Goal: Task Accomplishment & Management: Manage account settings

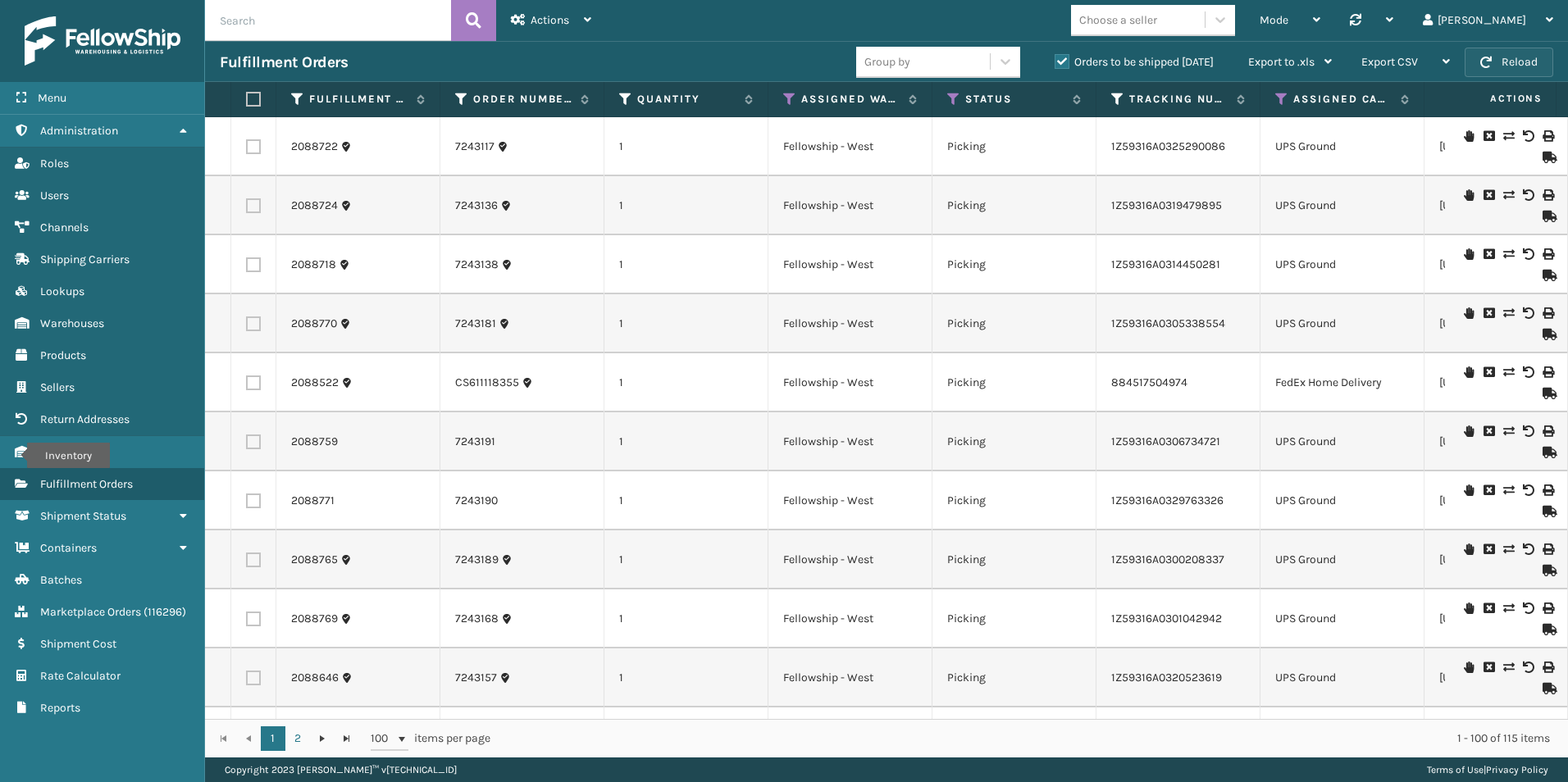
click at [1477, 51] on button "Reload" at bounding box center [1509, 62] width 89 height 29
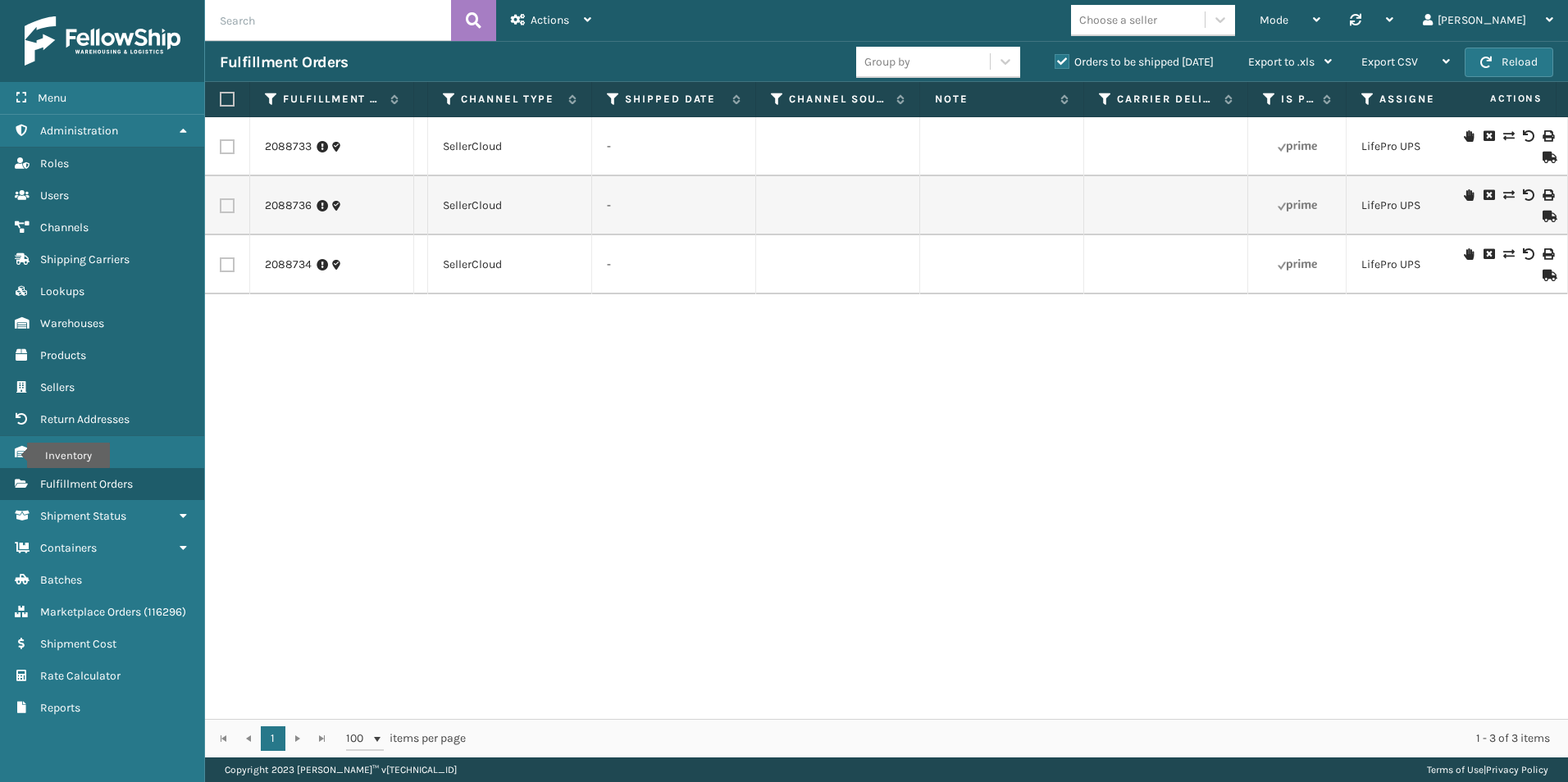
scroll to position [0, 1774]
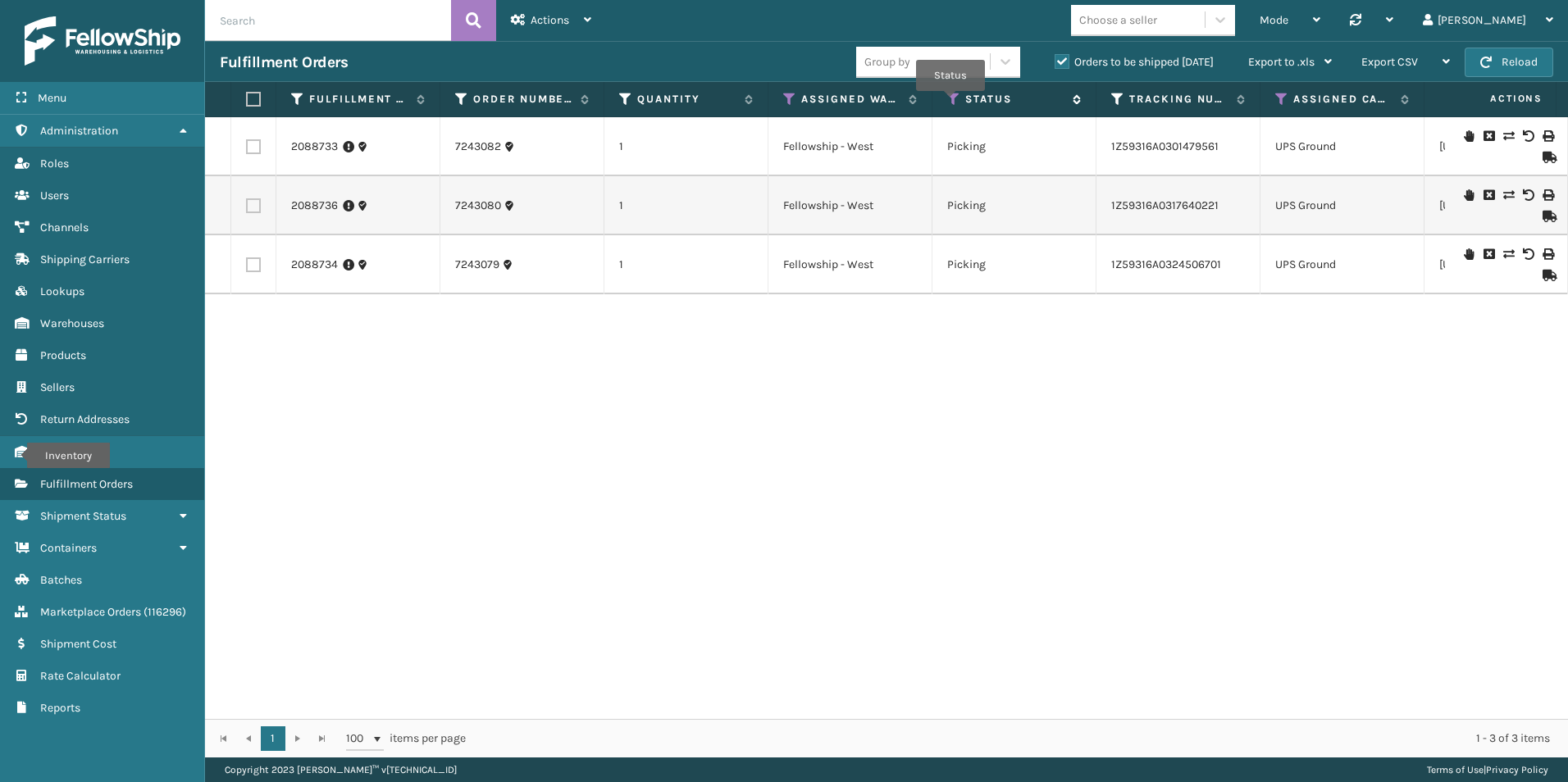
click at [951, 100] on icon at bounding box center [954, 99] width 13 height 15
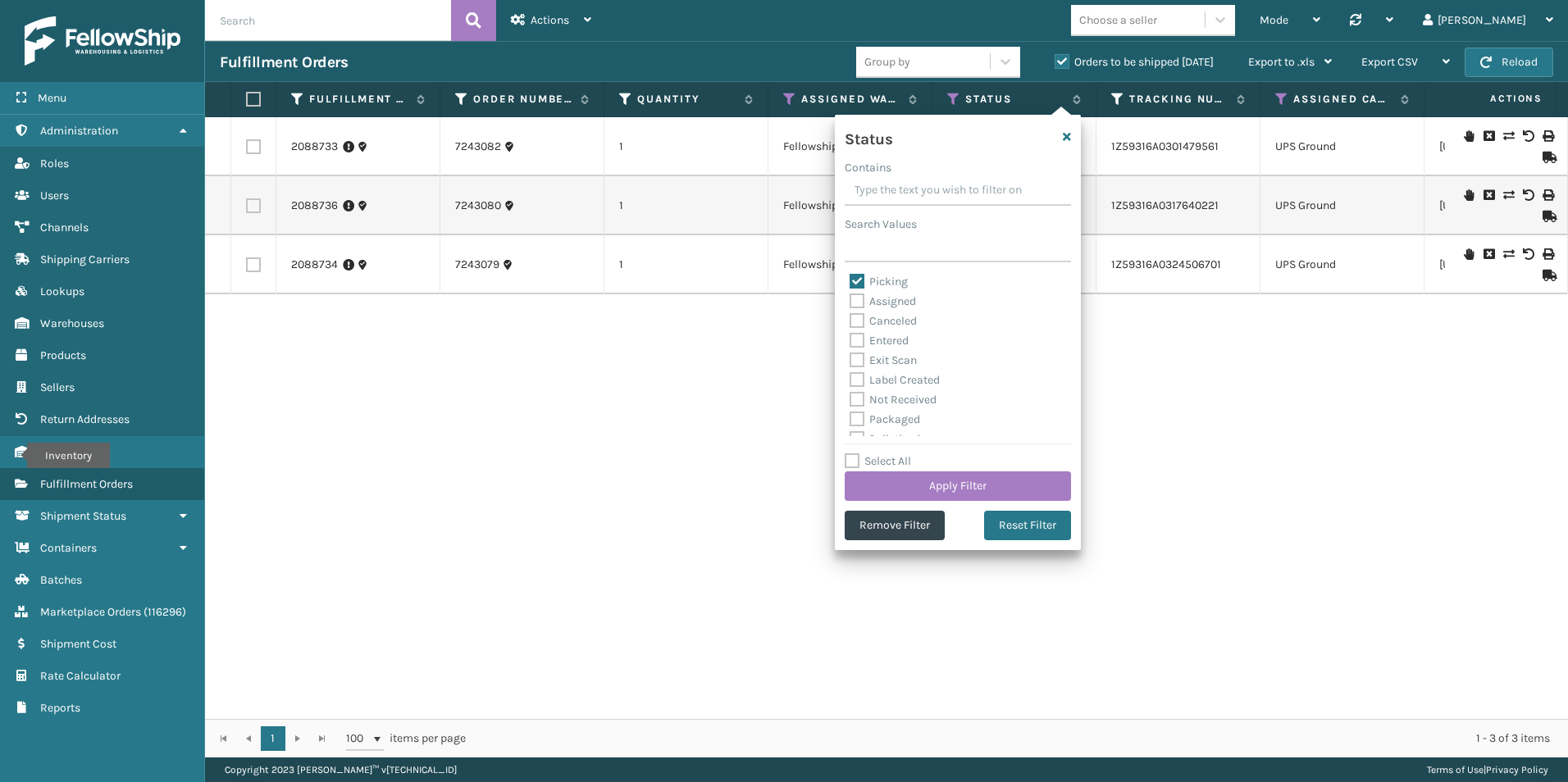
click at [854, 281] on label "Picking" at bounding box center [878, 282] width 58 height 14
click at [851, 281] on input "Picking" at bounding box center [850, 277] width 1 height 11
click at [857, 281] on label "Picking" at bounding box center [878, 282] width 58 height 14
click at [851, 281] on input "Picking" at bounding box center [850, 277] width 1 height 11
checkbox input "true"
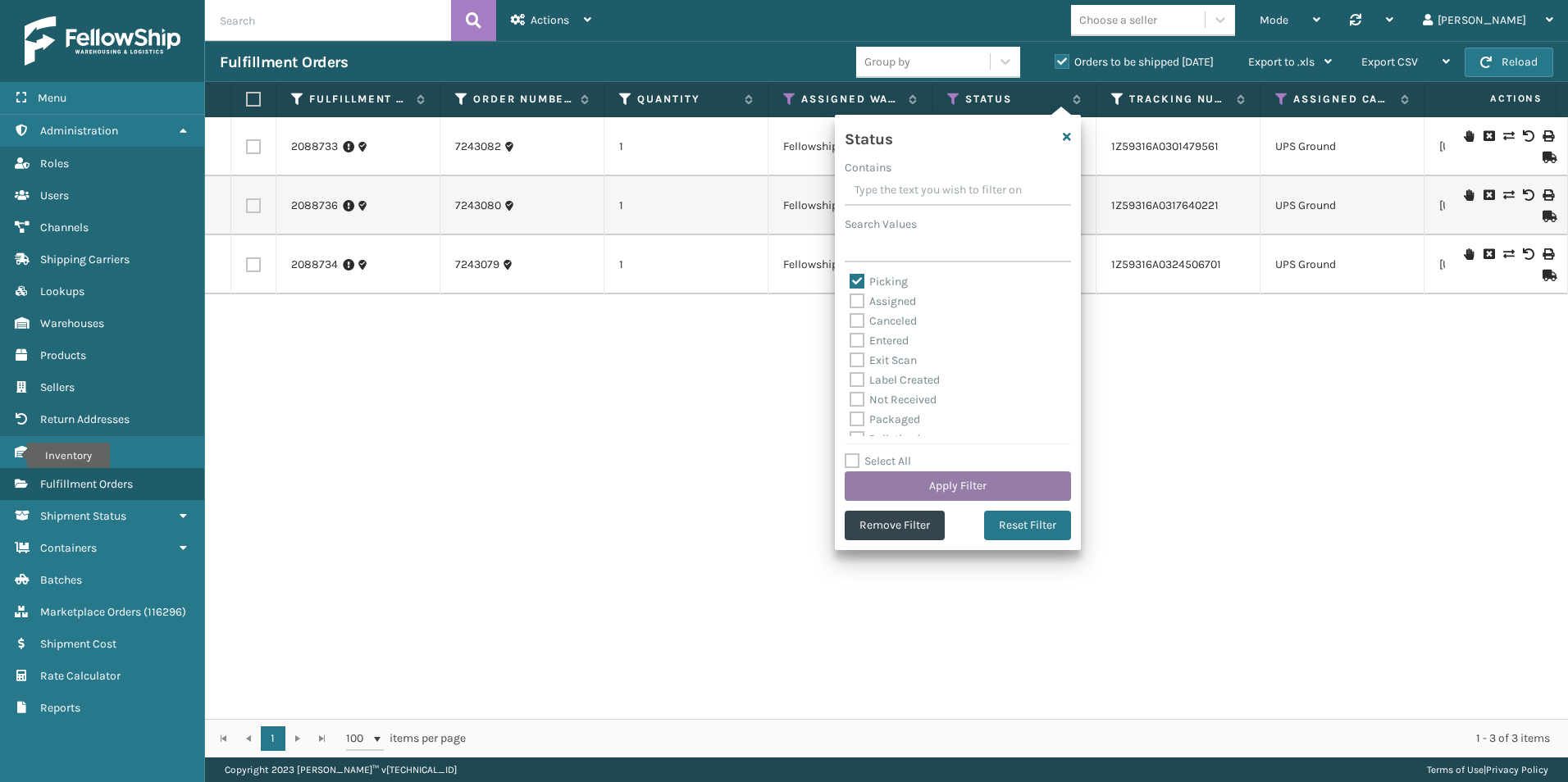
click at [962, 483] on button "Apply Filter" at bounding box center [957, 485] width 227 height 29
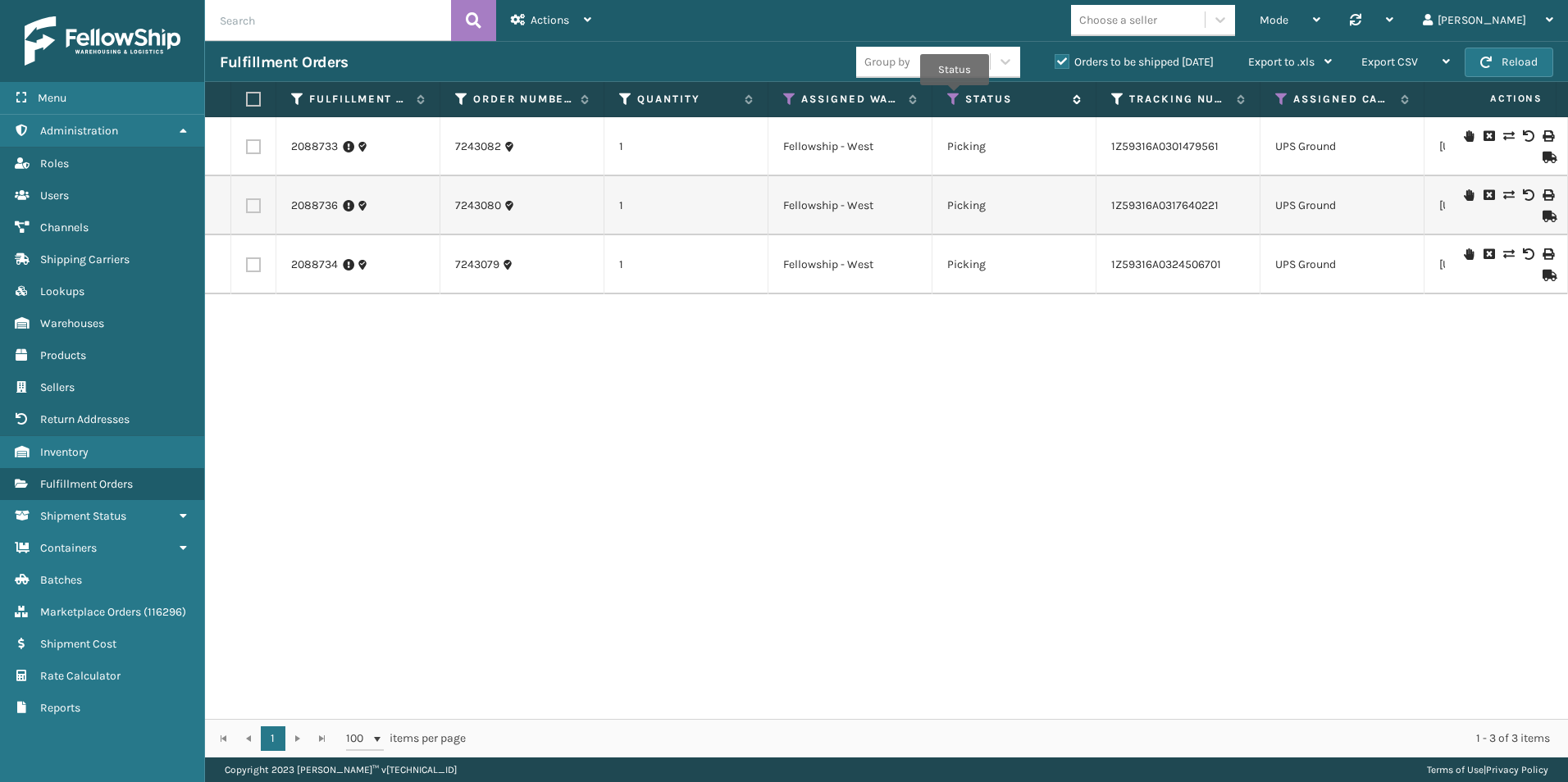
click at [955, 97] on icon at bounding box center [954, 99] width 13 height 15
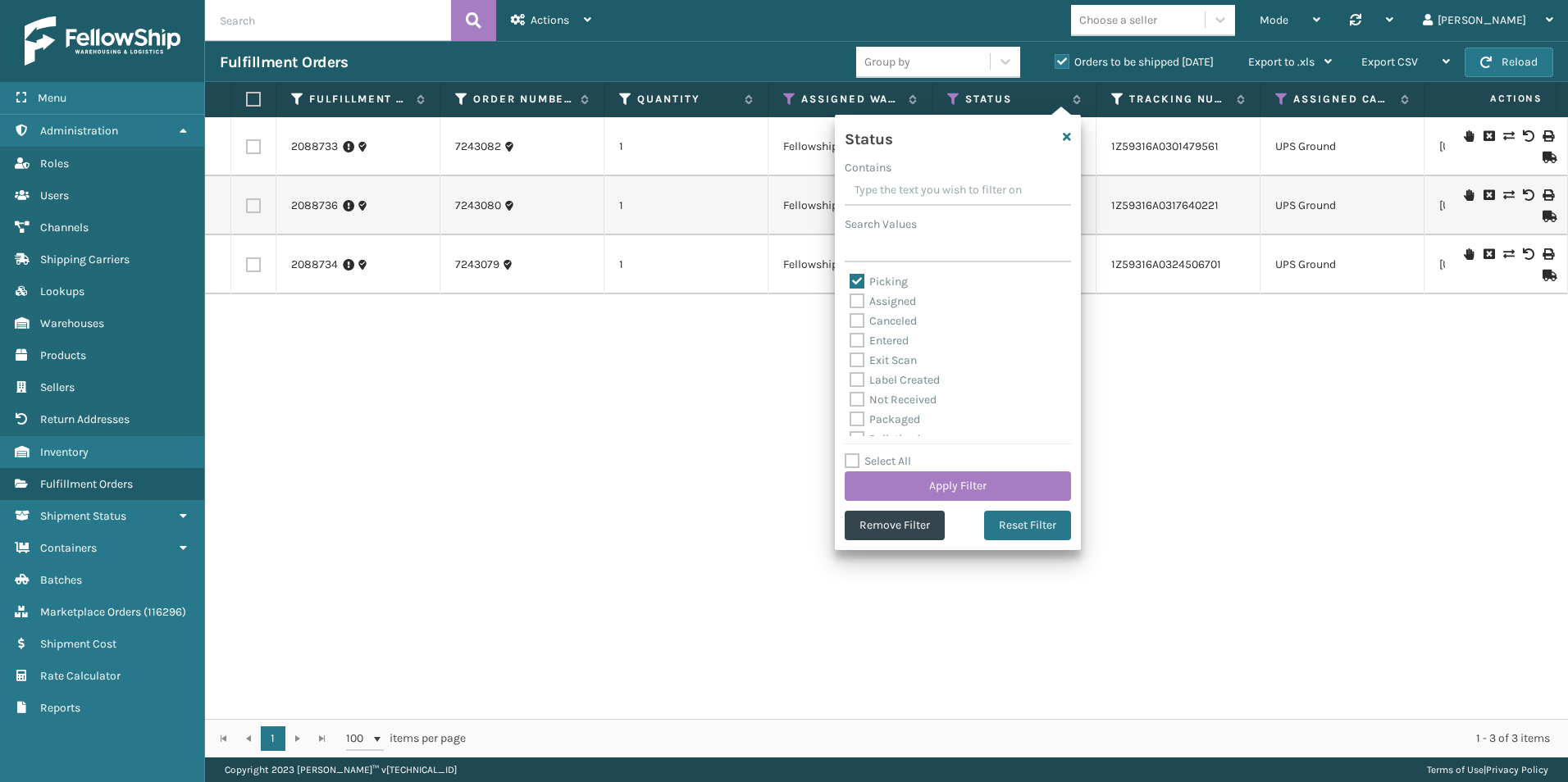
click at [855, 277] on label "Picking" at bounding box center [878, 282] width 58 height 14
click at [851, 277] on input "Picking" at bounding box center [850, 277] width 1 height 11
checkbox input "false"
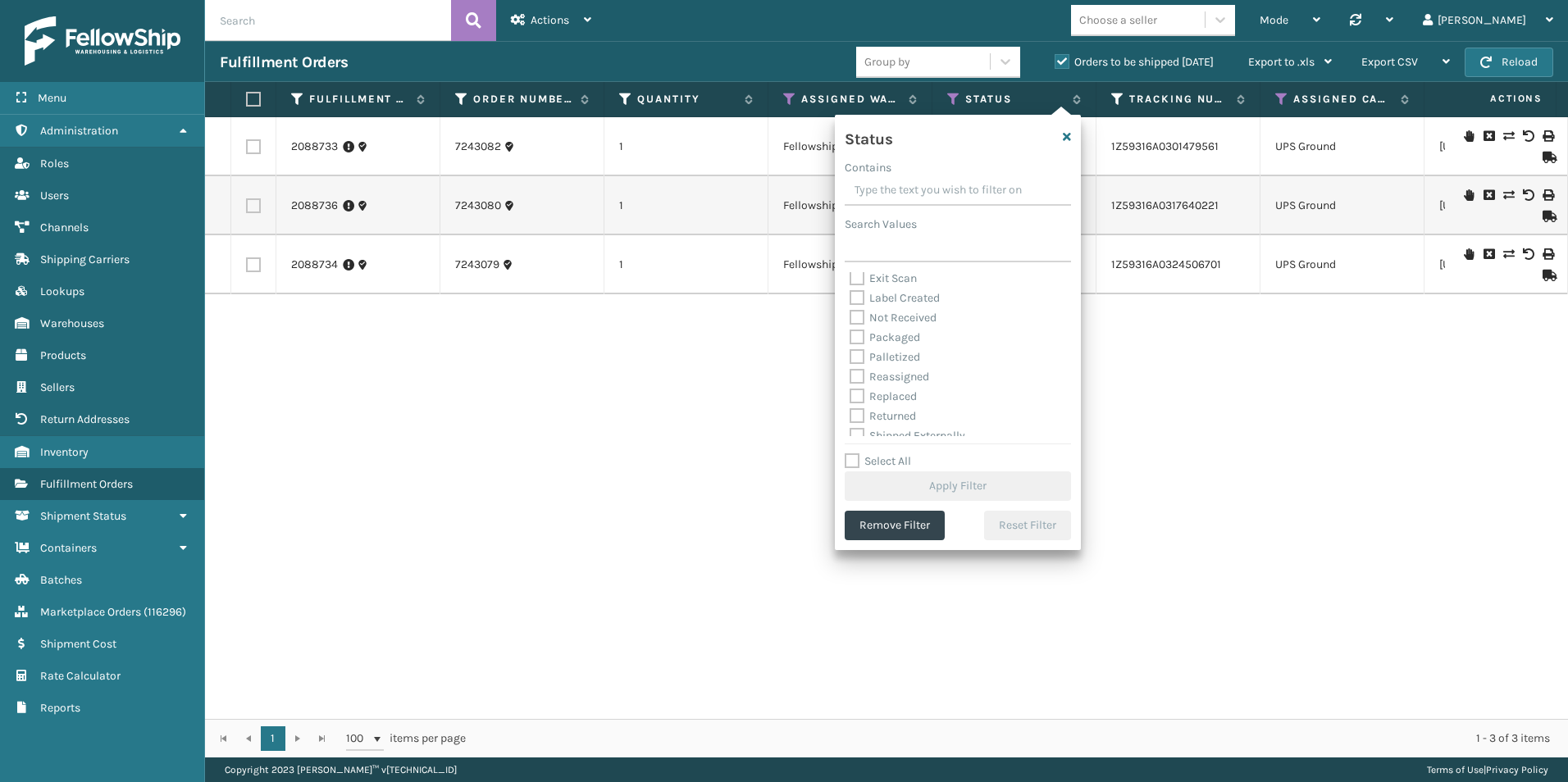
click at [859, 357] on label "Palletized" at bounding box center [884, 357] width 70 height 14
click at [851, 357] on input "Palletized" at bounding box center [850, 353] width 1 height 11
checkbox input "true"
click at [940, 494] on button "Apply Filter" at bounding box center [957, 485] width 227 height 29
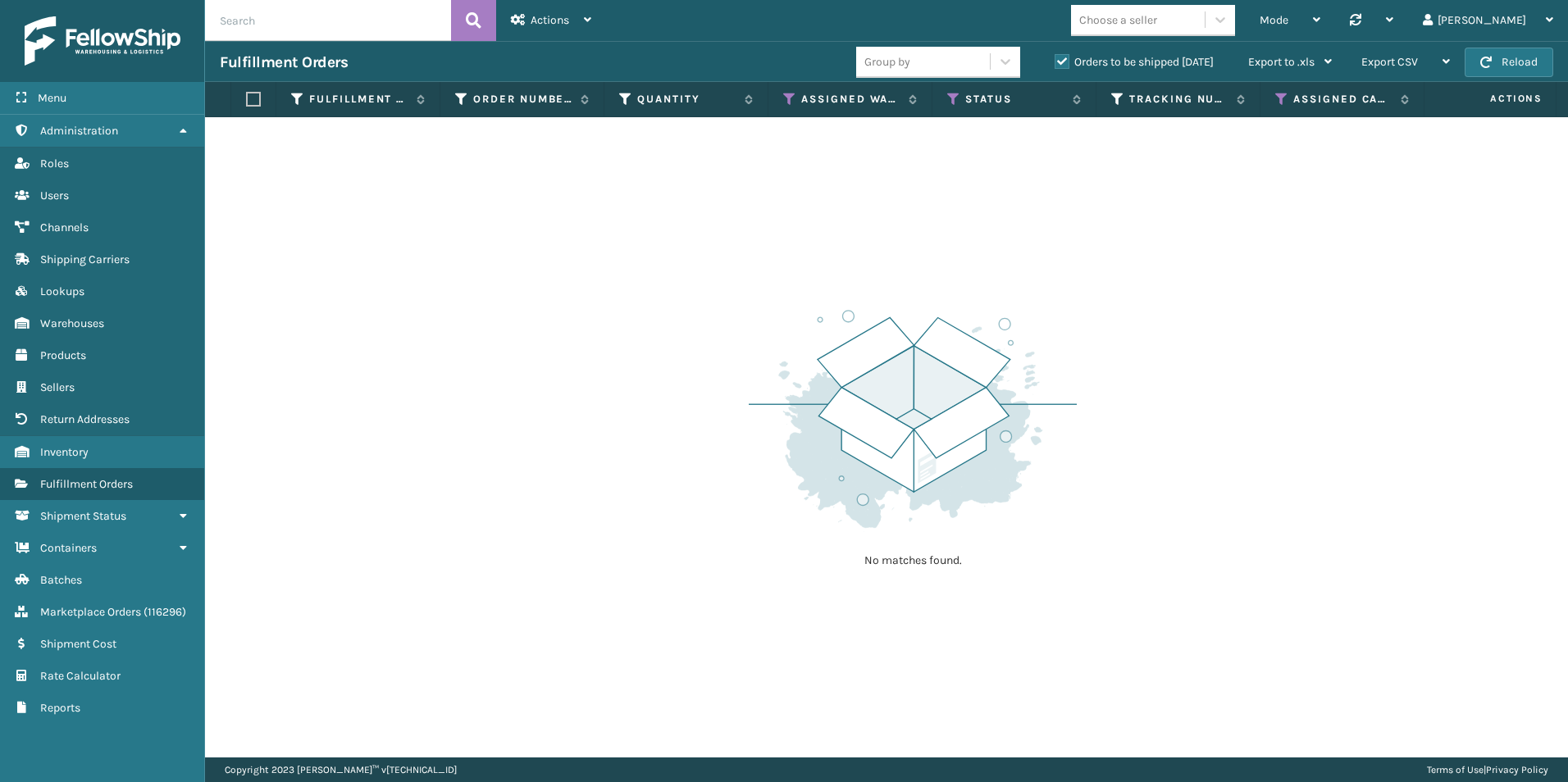
click at [1061, 60] on label "Orders to be shipped [DATE]" at bounding box center [1133, 62] width 159 height 14
click at [1055, 60] on input "Orders to be shipped [DATE]" at bounding box center [1054, 58] width 1 height 11
click at [951, 101] on icon at bounding box center [954, 99] width 13 height 15
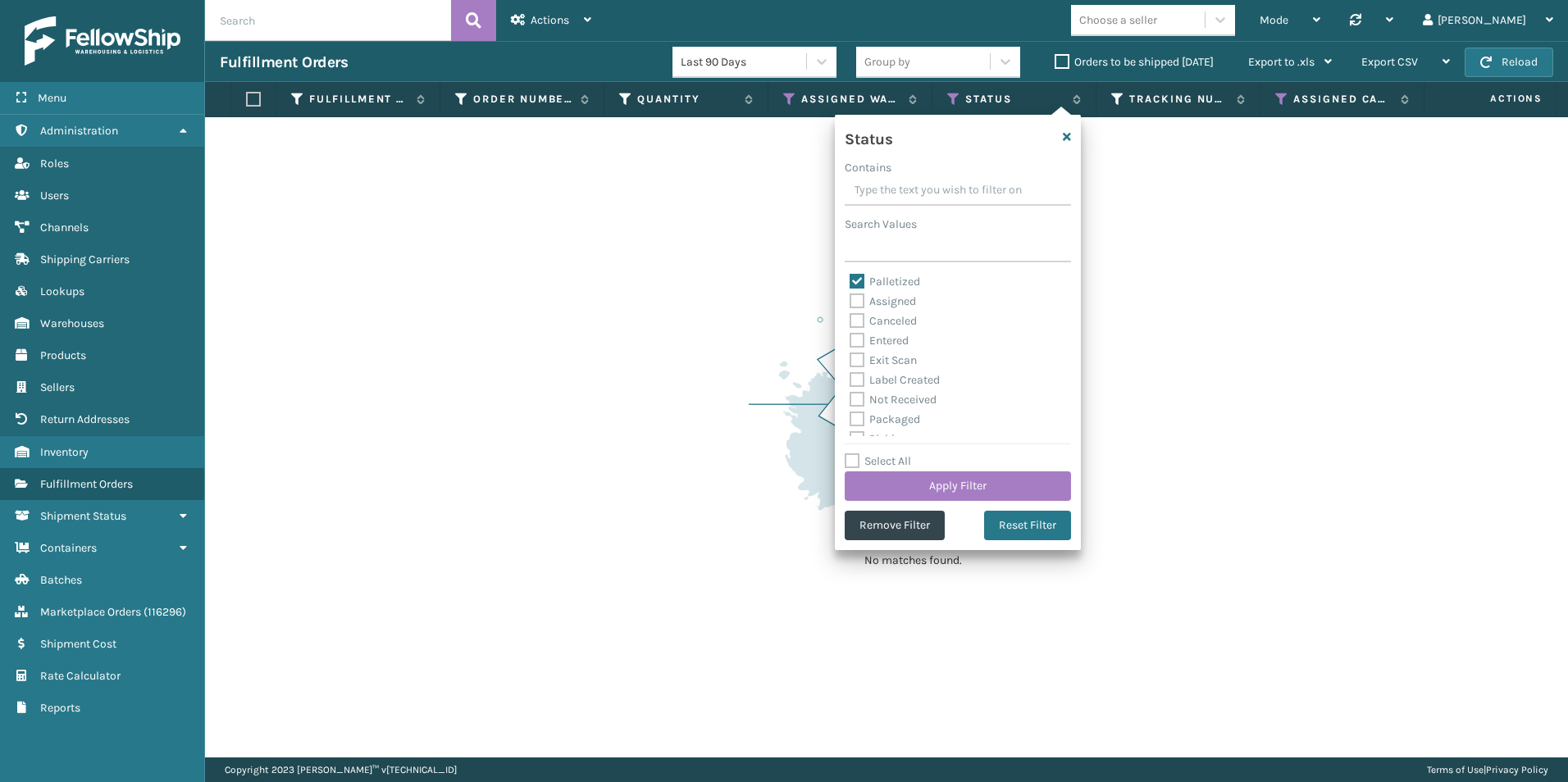
click at [1232, 291] on div "No matches found." at bounding box center [886, 437] width 1363 height 640
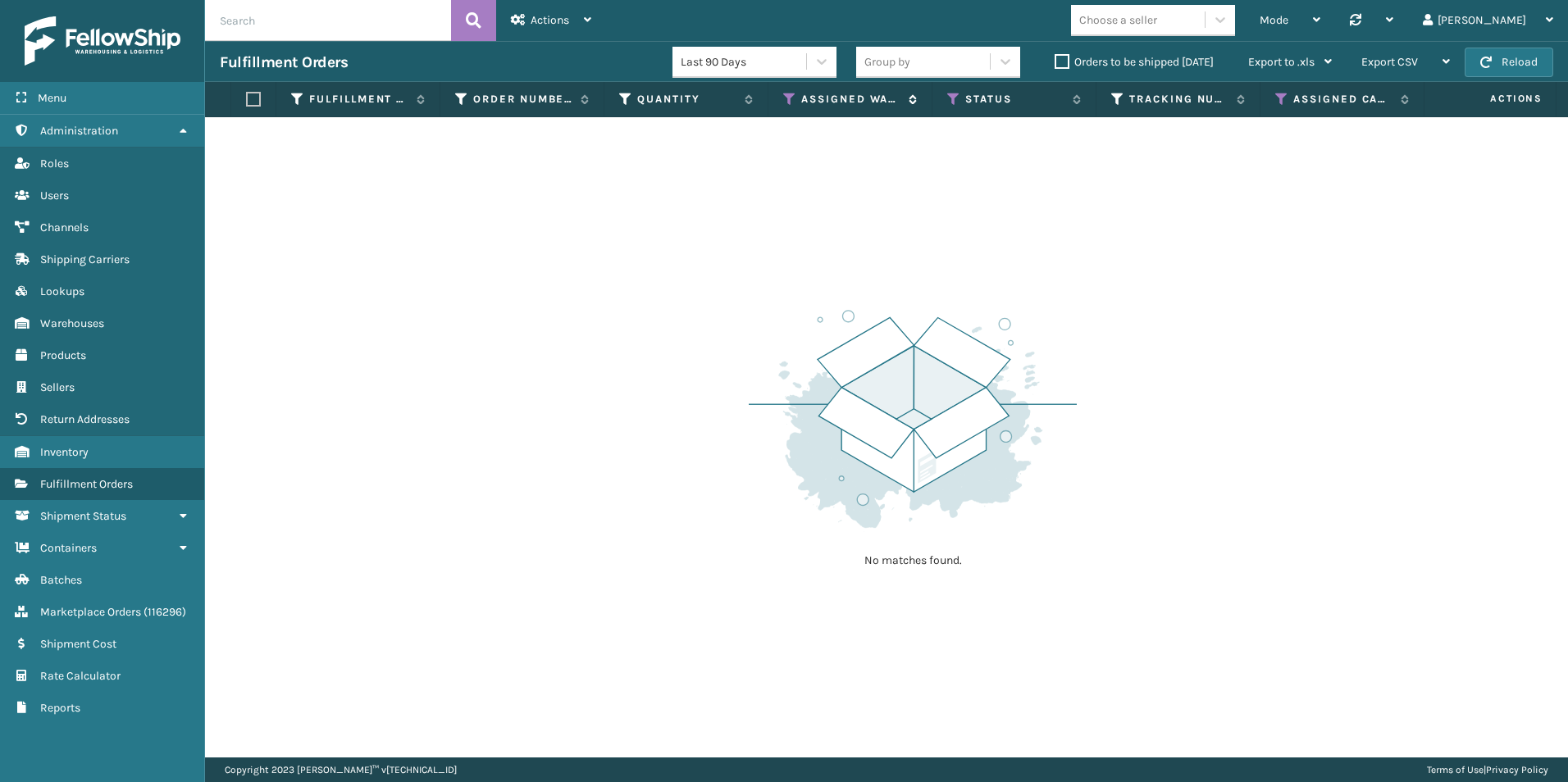
click at [790, 100] on icon at bounding box center [789, 99] width 13 height 15
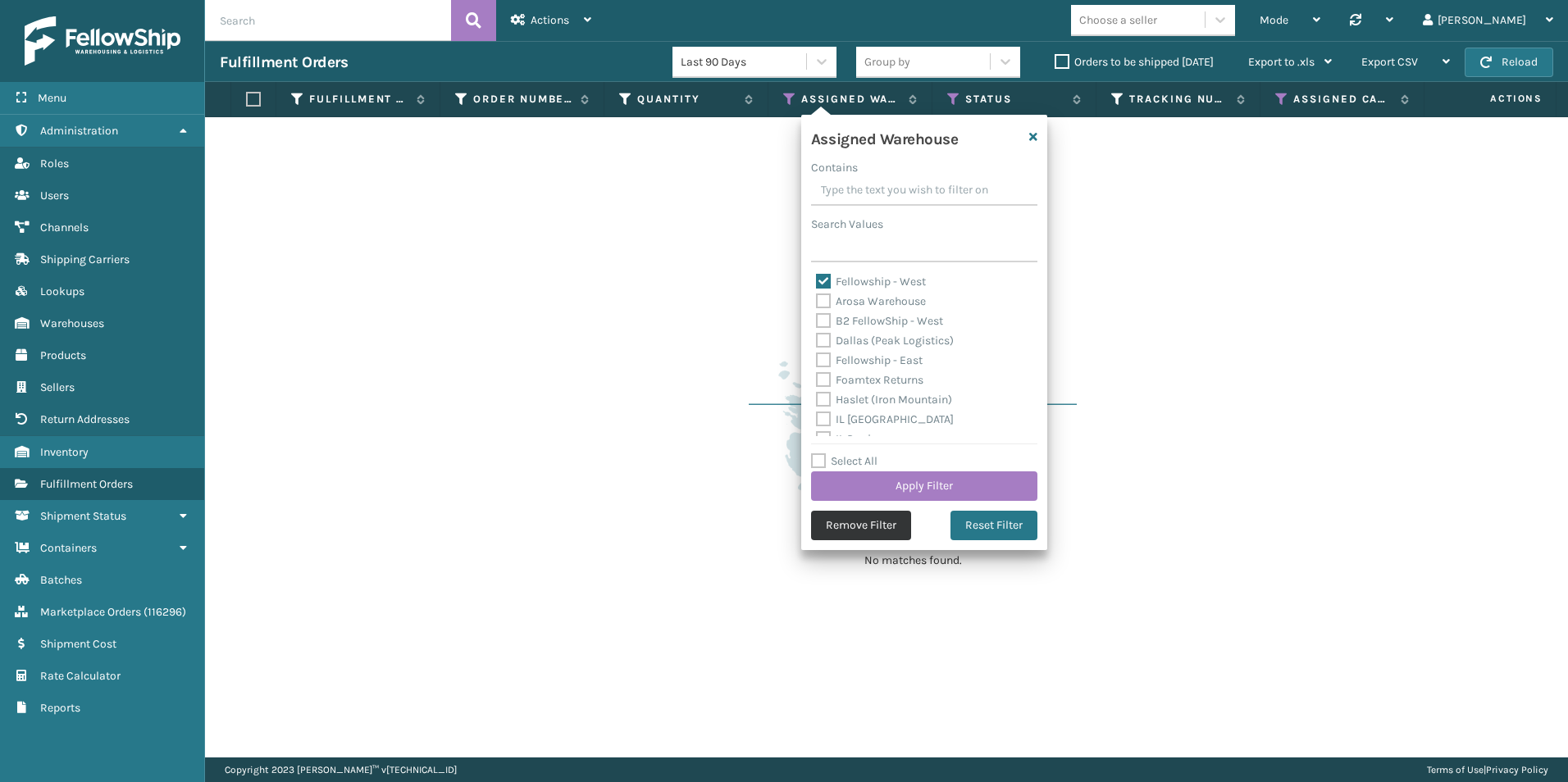
click at [840, 532] on button "Remove Filter" at bounding box center [860, 525] width 100 height 29
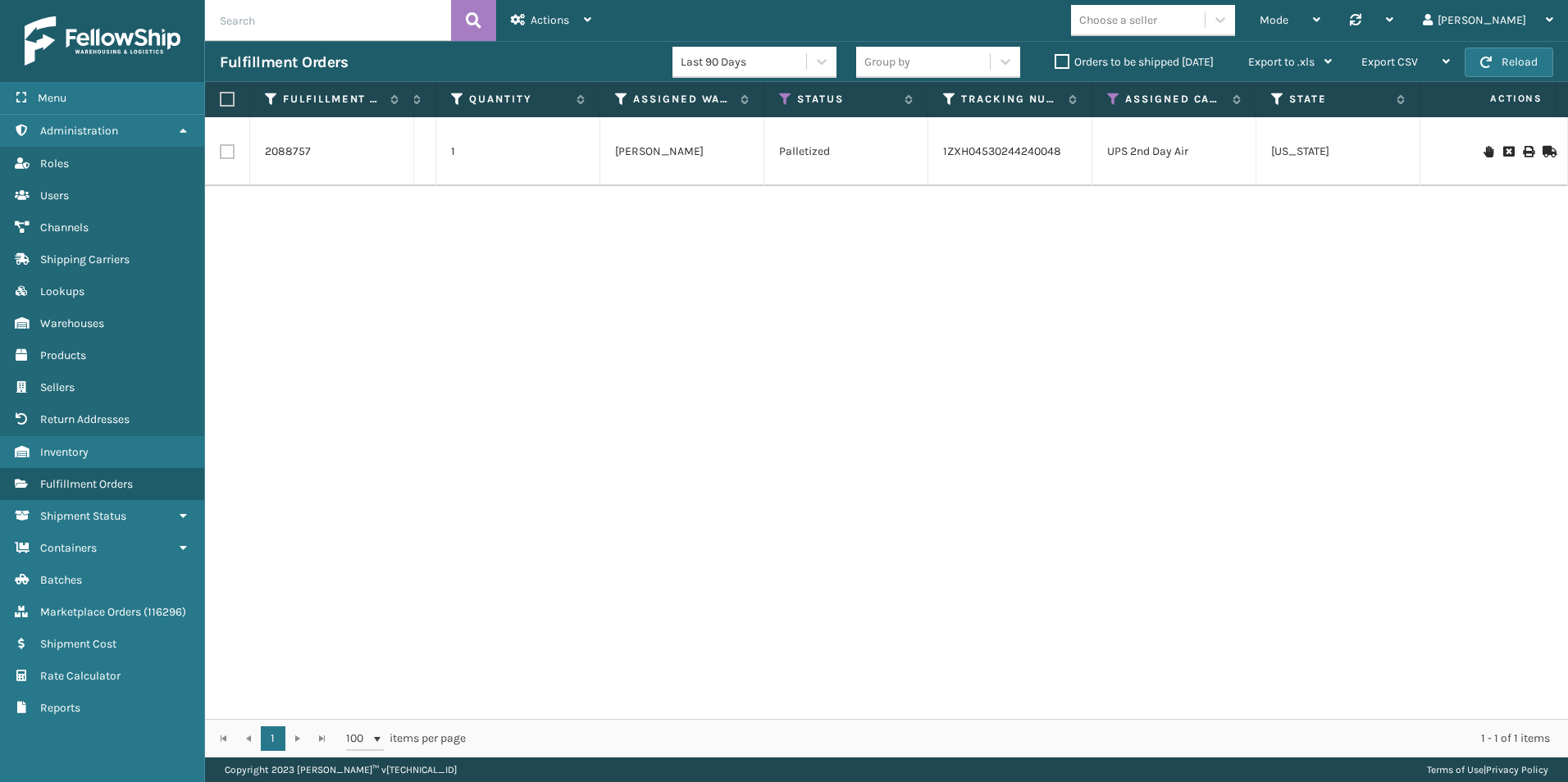
scroll to position [0, 145]
click at [867, 605] on div "2088757 B4Rbykxcl 1 [PERSON_NAME] Palletized 1ZXH04530244240048 UPS 2nd Day Air…" at bounding box center [886, 418] width 1363 height 602
